Goal: Register for event/course

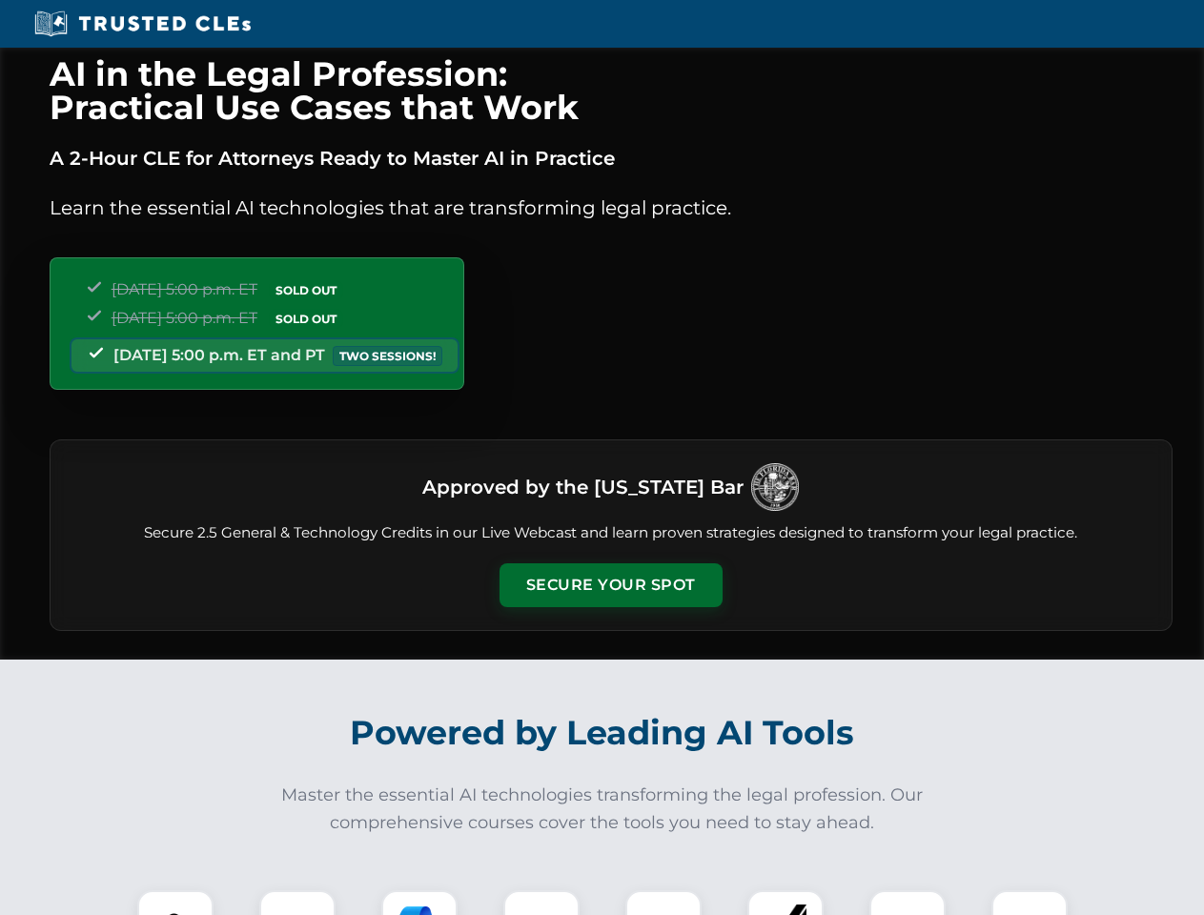
click at [610, 585] on button "Secure Your Spot" at bounding box center [610, 585] width 223 height 44
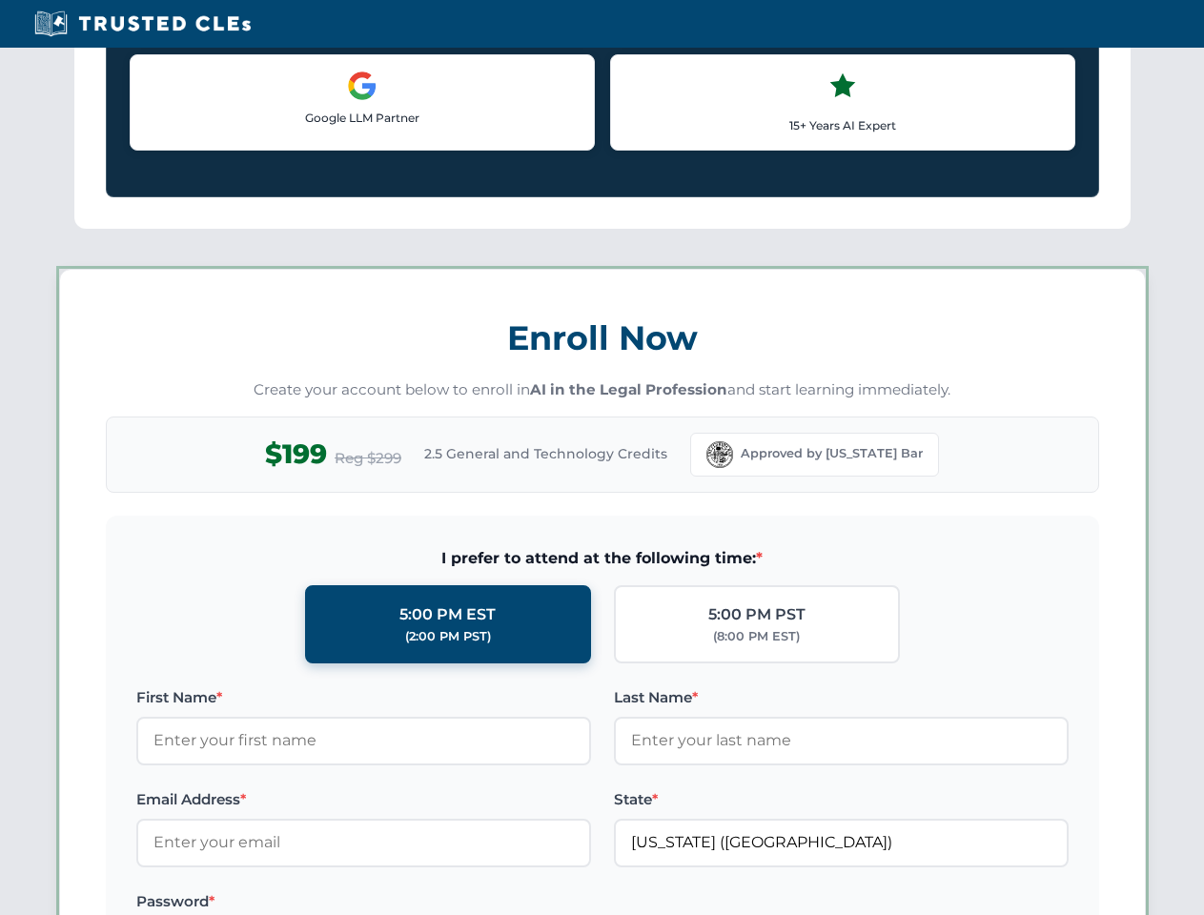
click at [419, 902] on label "Password *" at bounding box center [363, 901] width 455 height 23
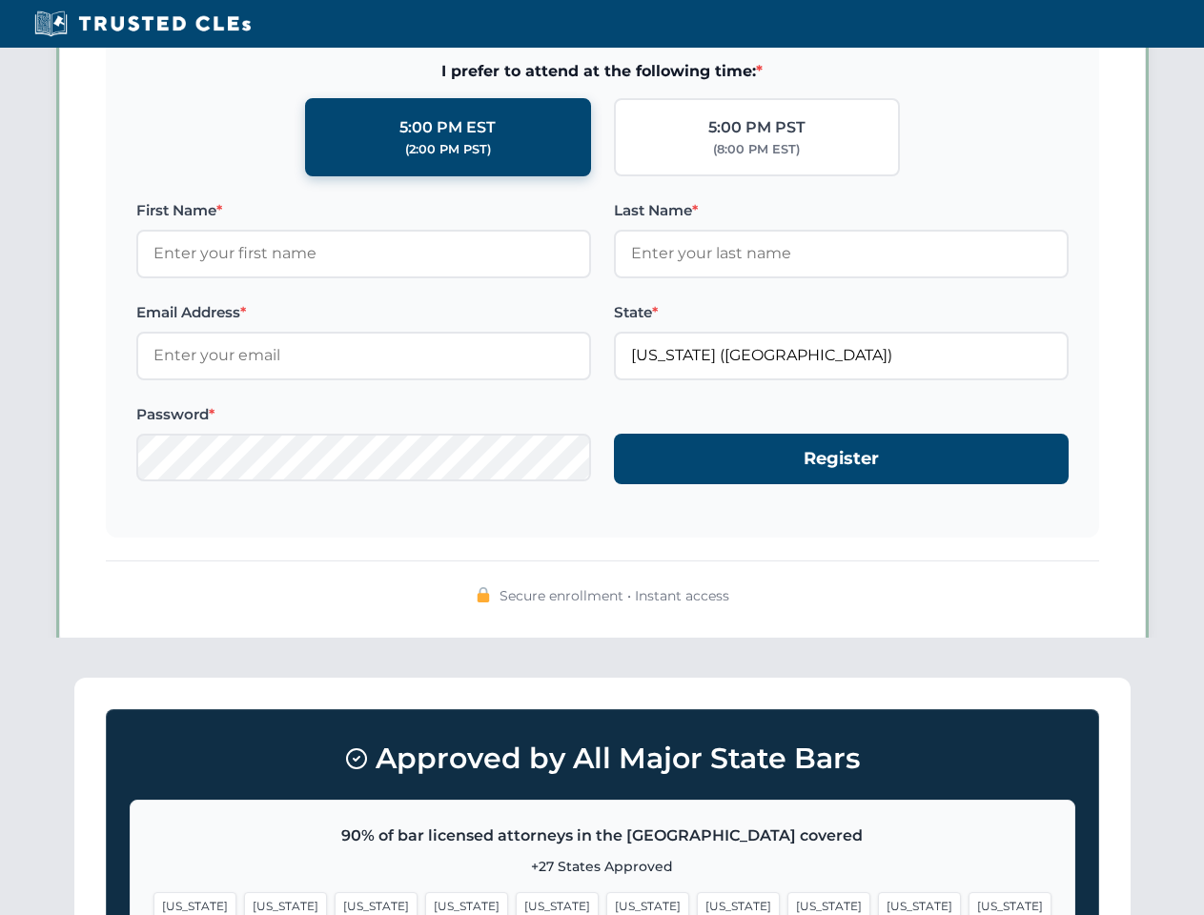
click at [878, 902] on span "[US_STATE]" at bounding box center [919, 906] width 83 height 28
